Goal: Find specific page/section: Find specific page/section

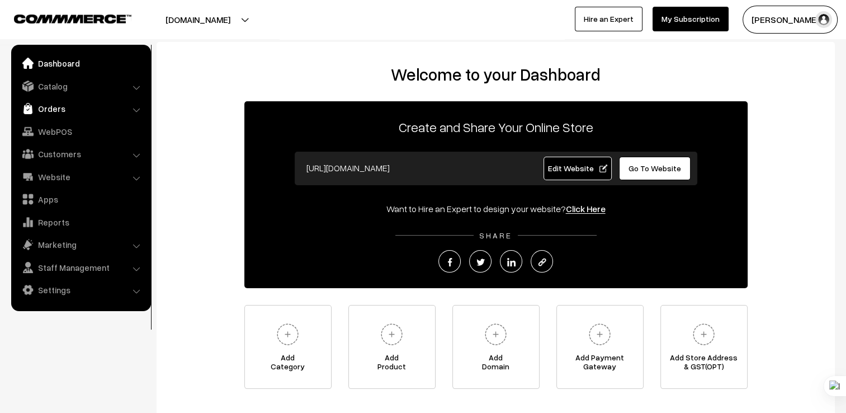
click at [69, 108] on link "Orders" at bounding box center [80, 108] width 133 height 20
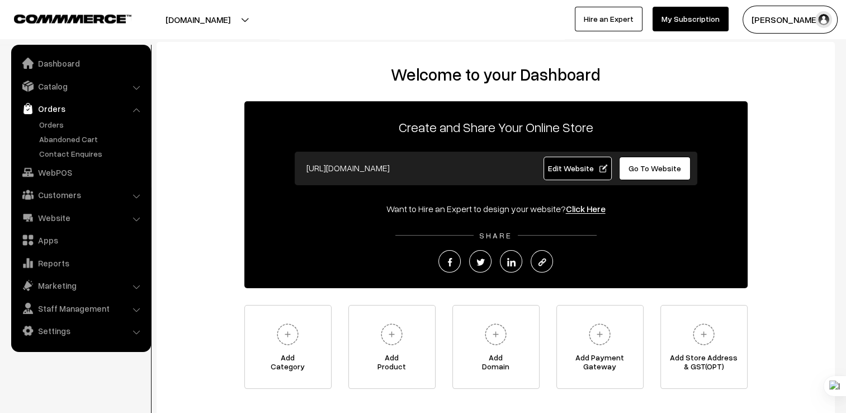
click at [52, 132] on ul "Orders" at bounding box center [81, 139] width 134 height 41
click at [51, 129] on link "Orders" at bounding box center [91, 125] width 111 height 12
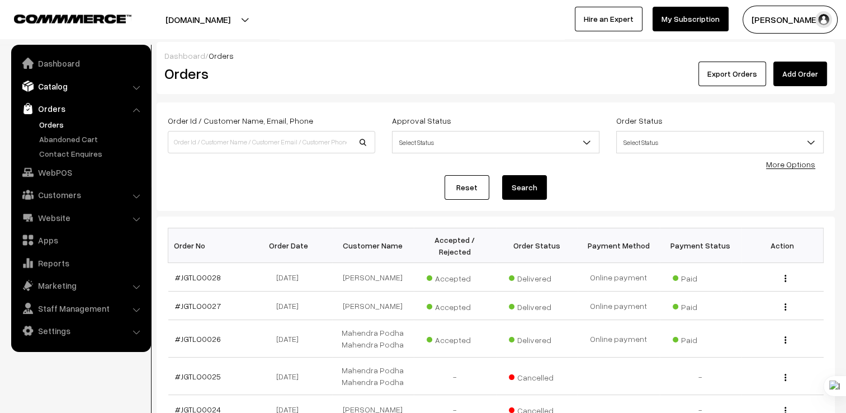
click at [63, 91] on link "Catalog" at bounding box center [80, 86] width 133 height 20
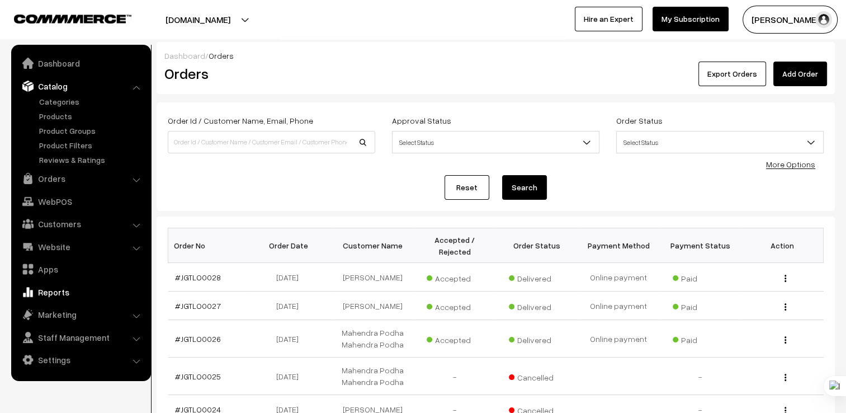
click at [84, 301] on link "Reports" at bounding box center [80, 292] width 133 height 20
